Goal: Answer question/provide support: Share knowledge or assist other users

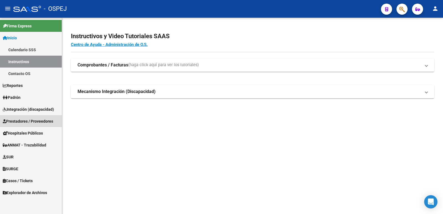
click at [23, 122] on span "Prestadores / Proveedores" at bounding box center [28, 121] width 50 height 6
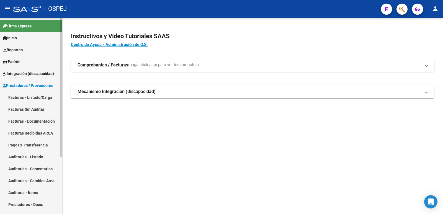
click at [16, 96] on link "Facturas - Listado/Carga" at bounding box center [31, 97] width 62 height 12
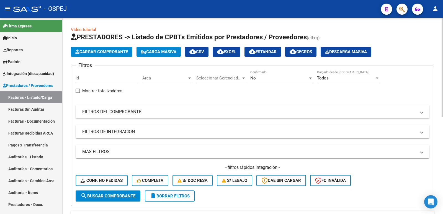
click at [145, 112] on mat-panel-title "FILTROS DEL COMPROBANTE" at bounding box center [249, 112] width 334 height 6
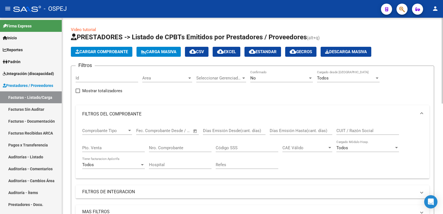
click at [281, 75] on div "No Confirmado" at bounding box center [281, 76] width 63 height 12
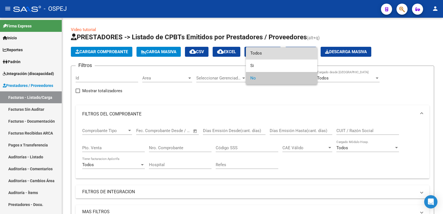
click at [270, 51] on span "Todos" at bounding box center [281, 53] width 63 height 12
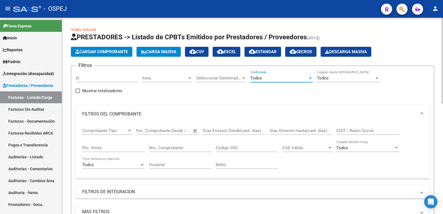
click at [199, 148] on input "Nro. Comprobante" at bounding box center [180, 147] width 63 height 5
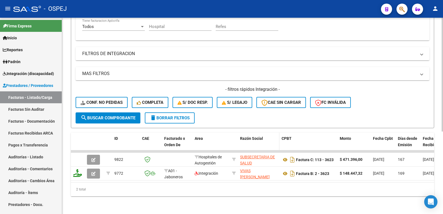
scroll to position [142, 0]
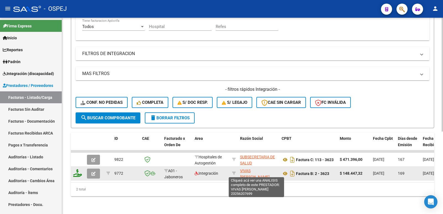
type input "3623"
click at [252, 169] on span "VIVAS [PERSON_NAME]" at bounding box center [255, 174] width 30 height 11
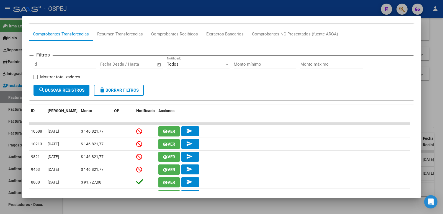
scroll to position [55, 0]
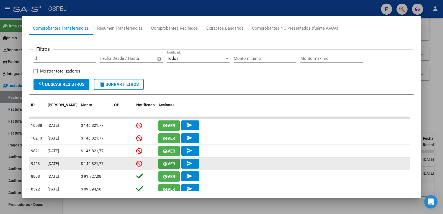
click at [168, 164] on span "Ver" at bounding box center [172, 164] width 8 height 5
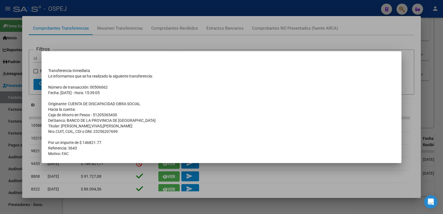
click at [235, 173] on div at bounding box center [221, 107] width 443 height 214
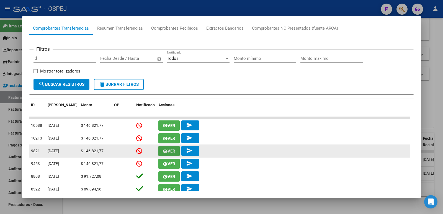
click at [166, 152] on icon "button" at bounding box center [165, 151] width 5 height 4
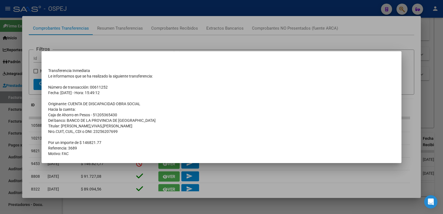
click at [230, 175] on div at bounding box center [221, 107] width 443 height 214
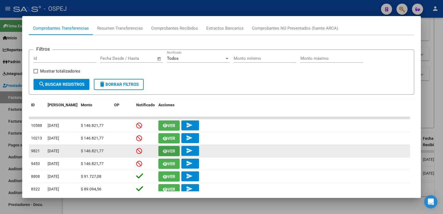
click at [166, 148] on button "Ver" at bounding box center [168, 151] width 21 height 10
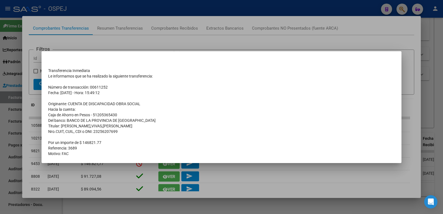
click at [255, 181] on div at bounding box center [221, 107] width 443 height 214
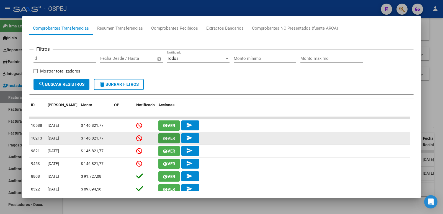
click at [166, 139] on icon "button" at bounding box center [165, 139] width 5 height 4
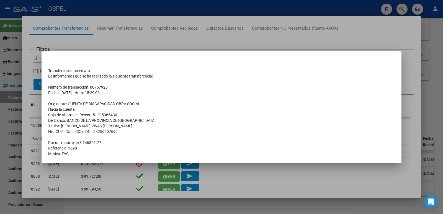
click at [202, 31] on div at bounding box center [221, 107] width 443 height 214
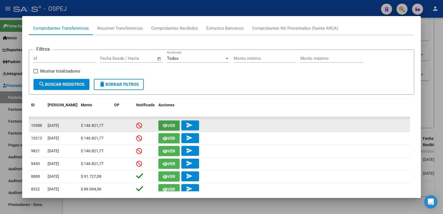
click at [171, 124] on span "Ver" at bounding box center [172, 125] width 8 height 5
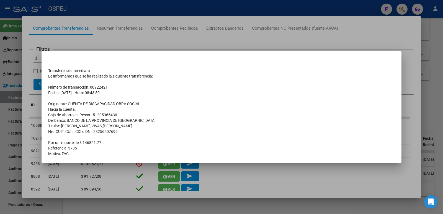
click at [196, 38] on div at bounding box center [221, 107] width 443 height 214
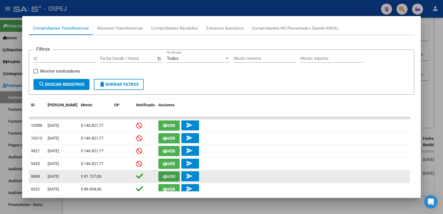
click at [165, 176] on icon "button" at bounding box center [165, 177] width 5 height 4
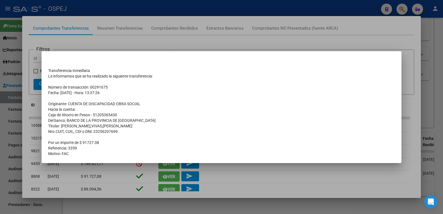
click at [210, 10] on div at bounding box center [221, 107] width 443 height 214
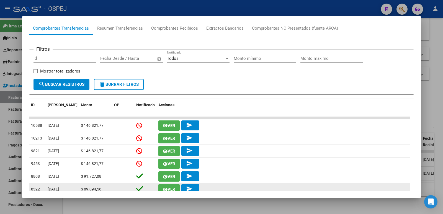
click at [168, 188] on span "Ver" at bounding box center [172, 189] width 8 height 5
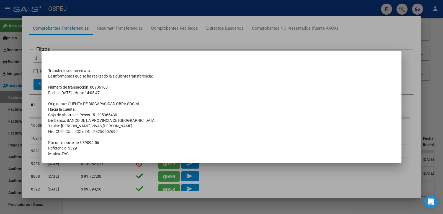
click at [230, 10] on div at bounding box center [221, 107] width 443 height 214
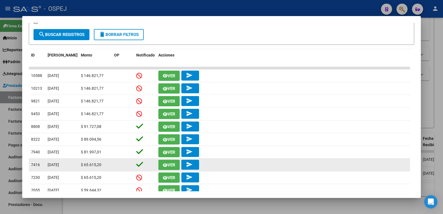
scroll to position [114, 0]
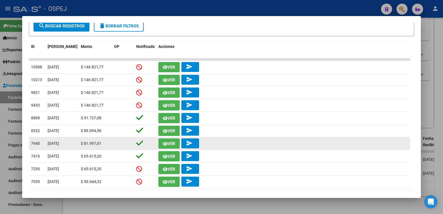
click at [168, 145] on span "Ver" at bounding box center [172, 143] width 8 height 5
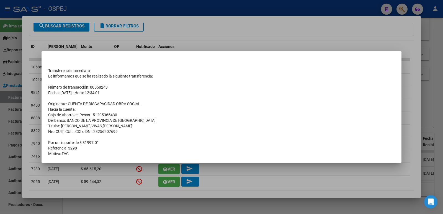
click at [173, 5] on div at bounding box center [221, 107] width 443 height 214
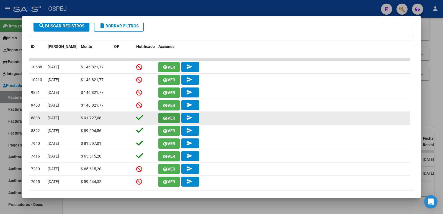
click at [170, 116] on span "Ver" at bounding box center [169, 118] width 12 height 5
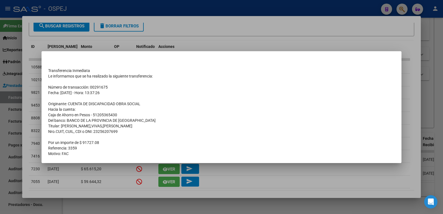
click at [185, 0] on div at bounding box center [221, 107] width 443 height 214
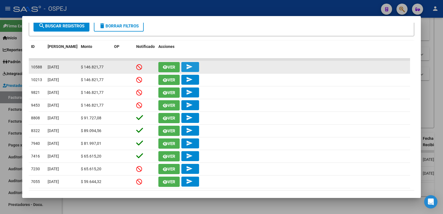
click at [189, 68] on mat-icon "send" at bounding box center [189, 66] width 7 height 7
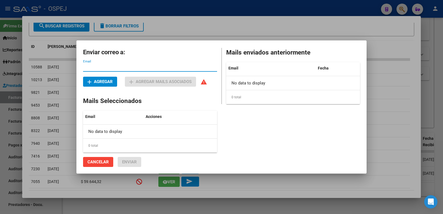
click at [103, 67] on input "Email" at bounding box center [150, 67] width 134 height 5
paste input "[EMAIL_ADDRESS][DOMAIN_NAME]"
type input "[EMAIL_ADDRESS][DOMAIN_NAME]"
click at [104, 133] on div "No data to display" at bounding box center [130, 132] width 94 height 14
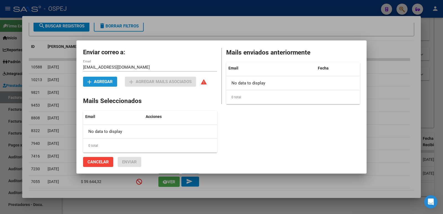
click at [100, 80] on span "add Agregar" at bounding box center [100, 81] width 25 height 5
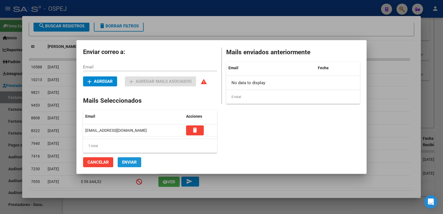
click at [131, 162] on span "Enviar" at bounding box center [129, 162] width 15 height 5
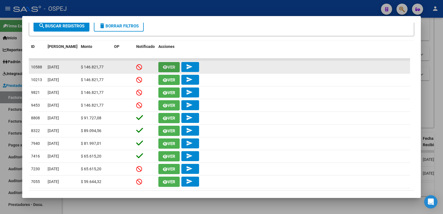
click at [169, 70] on span "Ver" at bounding box center [172, 67] width 8 height 5
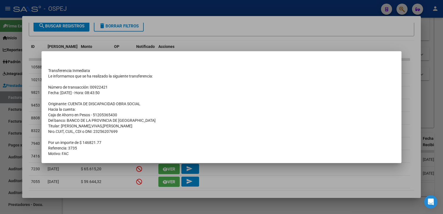
drag, startPoint x: 51, startPoint y: 70, endPoint x: 121, endPoint y: 77, distance: 70.2
click at [121, 77] on tbody "Transferencia Inmediata Le informamos que se ha realizado la siguiente transfer…" at bounding box center [221, 109] width 347 height 94
click at [49, 69] on td "Transferencia Inmediata" at bounding box center [221, 71] width 347 height 6
drag, startPoint x: 48, startPoint y: 69, endPoint x: 143, endPoint y: 152, distance: 125.9
click at [143, 152] on mat-dialog-content "Transferencia Inmediata Le informamos que se ha realizado la siguiente transfer…" at bounding box center [222, 107] width 360 height 99
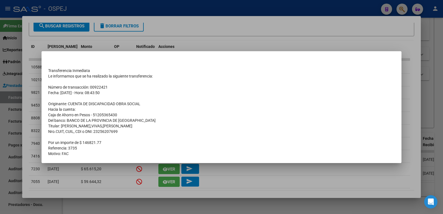
copy div "Transferencia Inmediata Le informamos que se ha realizado la siguiente transfer…"
click at [211, 25] on div at bounding box center [221, 107] width 443 height 214
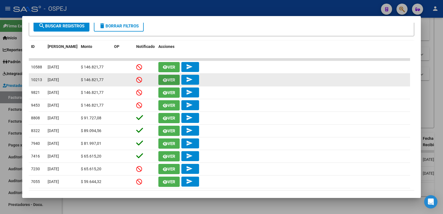
click at [174, 81] on span "Ver" at bounding box center [172, 80] width 8 height 5
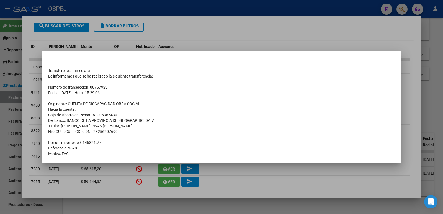
drag, startPoint x: 49, startPoint y: 69, endPoint x: 149, endPoint y: 152, distance: 130.1
click at [149, 152] on tbody "Transferencia Inmediata Le informamos que se ha realizado la siguiente transfer…" at bounding box center [221, 109] width 347 height 94
copy tbody "Transferencia Inmediata Le informamos que se ha realizado la siguiente transfer…"
click at [196, 17] on div at bounding box center [221, 107] width 443 height 214
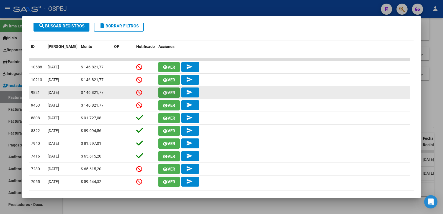
click at [167, 96] on button "Ver" at bounding box center [168, 93] width 21 height 10
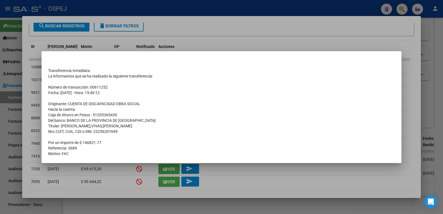
click at [48, 68] on td "Transferencia Inmediata" at bounding box center [221, 71] width 347 height 6
drag, startPoint x: 48, startPoint y: 68, endPoint x: 143, endPoint y: 152, distance: 126.6
click at [143, 154] on tbody "Transferencia Inmediata Le informamos que se ha realizado la siguiente transfer…" at bounding box center [221, 109] width 347 height 94
copy tbody "Transferencia Inmediata Le informamos que se ha realizado la siguiente transfer…"
click at [205, 17] on div at bounding box center [221, 107] width 443 height 214
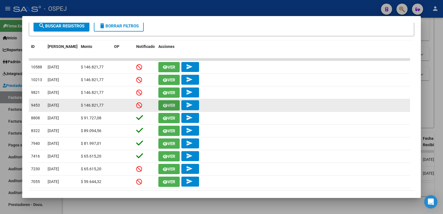
click at [171, 106] on span "Ver" at bounding box center [172, 105] width 8 height 5
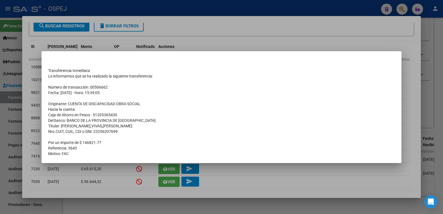
drag, startPoint x: 49, startPoint y: 69, endPoint x: 147, endPoint y: 153, distance: 129.5
click at [147, 153] on tbody "Transferencia Inmediata Le informamos que se ha realizado la siguiente transfer…" at bounding box center [221, 109] width 347 height 94
copy tbody "Transferencia Inmediata Le informamos que se ha realizado la siguiente transfer…"
click at [189, 1] on div at bounding box center [221, 107] width 443 height 214
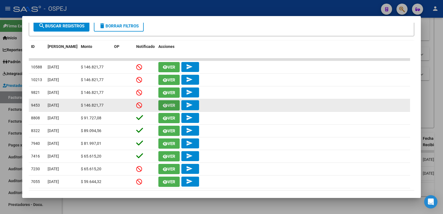
click at [165, 104] on icon "button" at bounding box center [165, 106] width 5 height 4
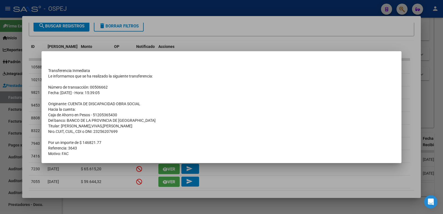
drag, startPoint x: 49, startPoint y: 69, endPoint x: 144, endPoint y: 151, distance: 125.9
click at [144, 151] on tbody "Transferencia Inmediata Le informamos que se ha realizado la siguiente transfer…" at bounding box center [221, 109] width 347 height 94
copy tbody "Transferencia Inmediata Le informamos que se ha realizado la siguiente transfer…"
click at [194, 2] on div at bounding box center [221, 107] width 443 height 214
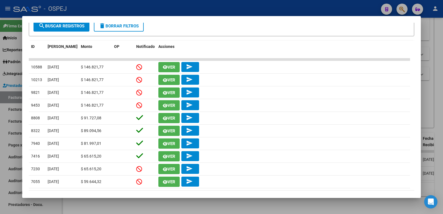
click at [194, 2] on div at bounding box center [221, 107] width 443 height 214
